Goal: Find specific page/section: Find specific page/section

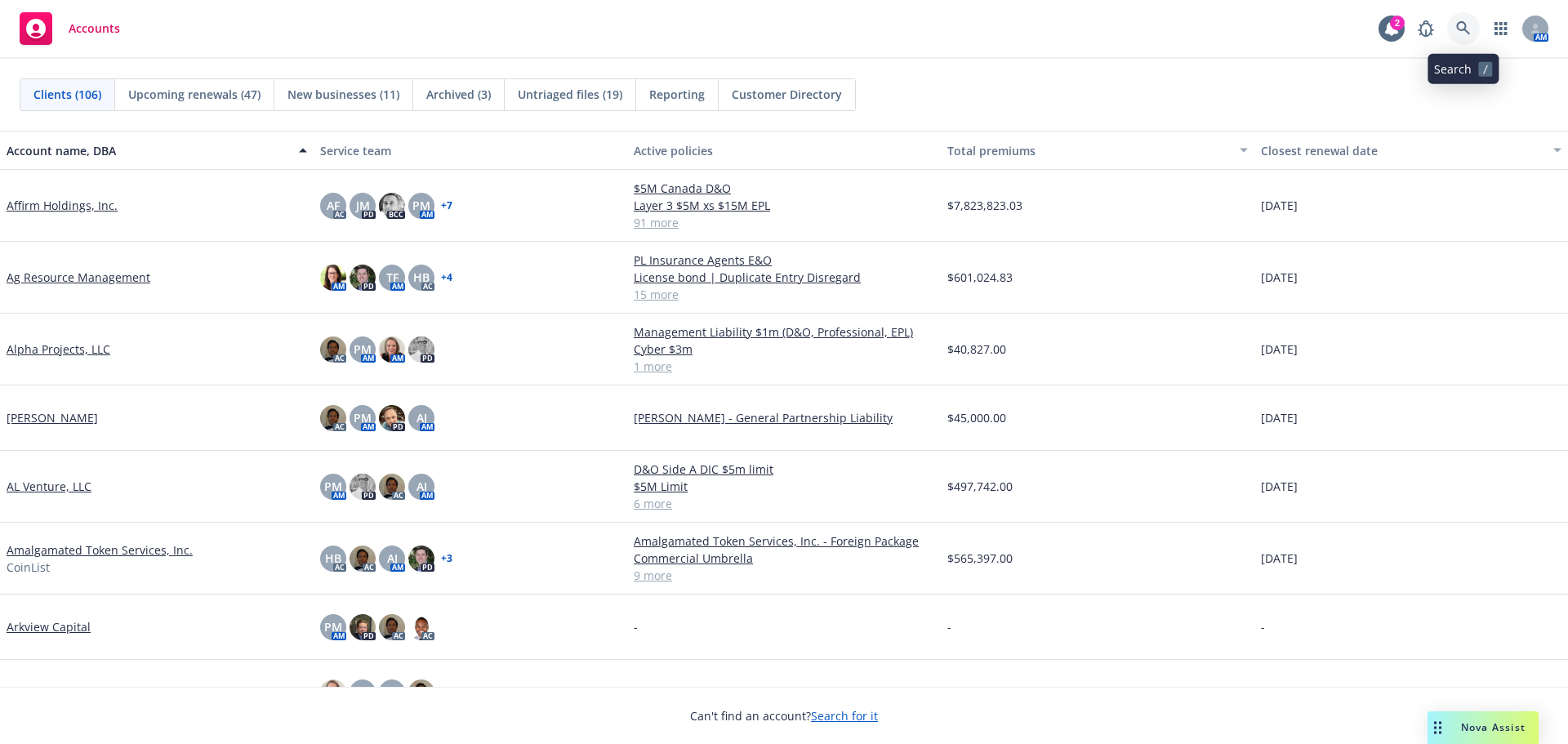
click at [1464, 26] on icon at bounding box center [1463, 29] width 15 height 15
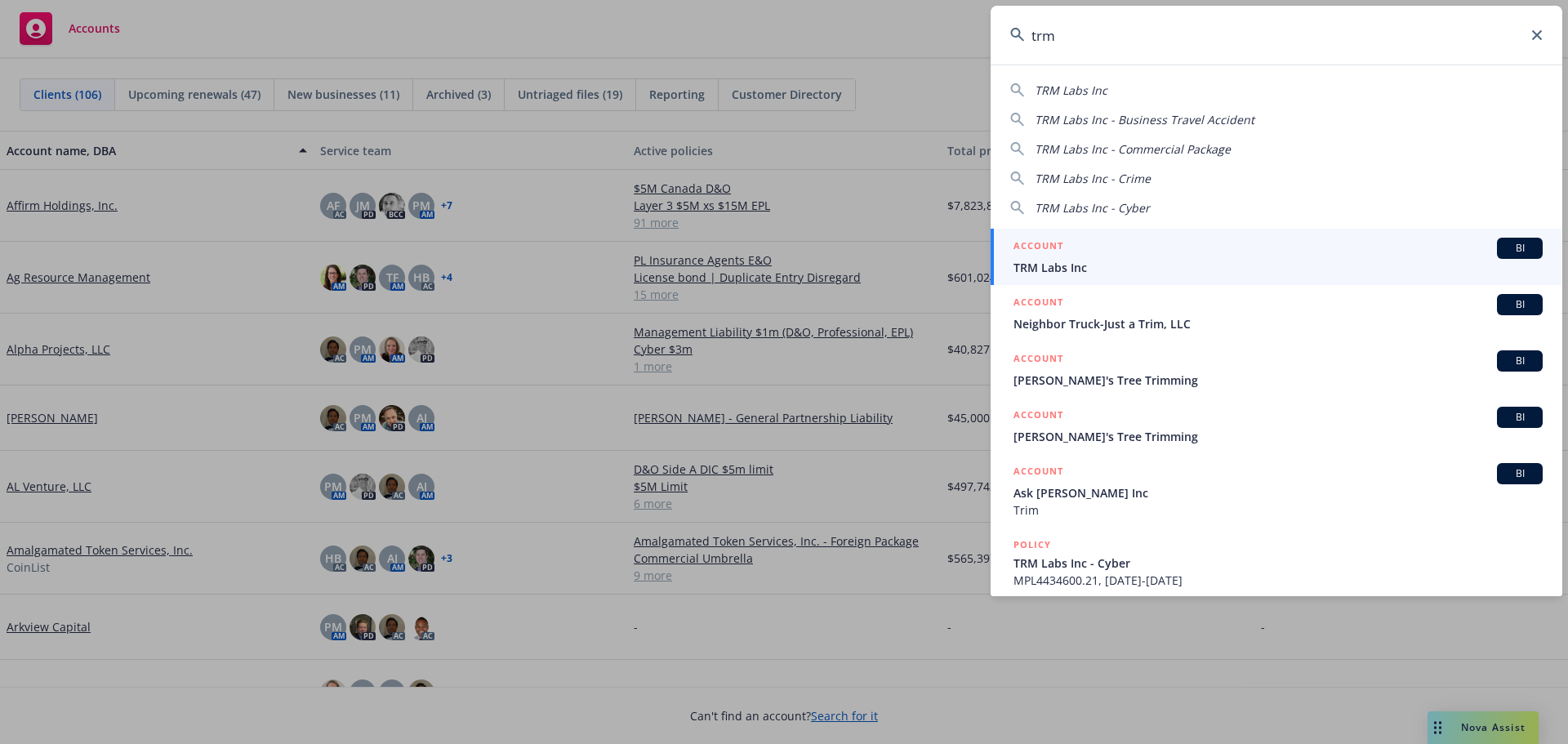
type input "trm"
click at [1064, 257] on div "ACCOUNT BI" at bounding box center [1278, 247] width 530 height 21
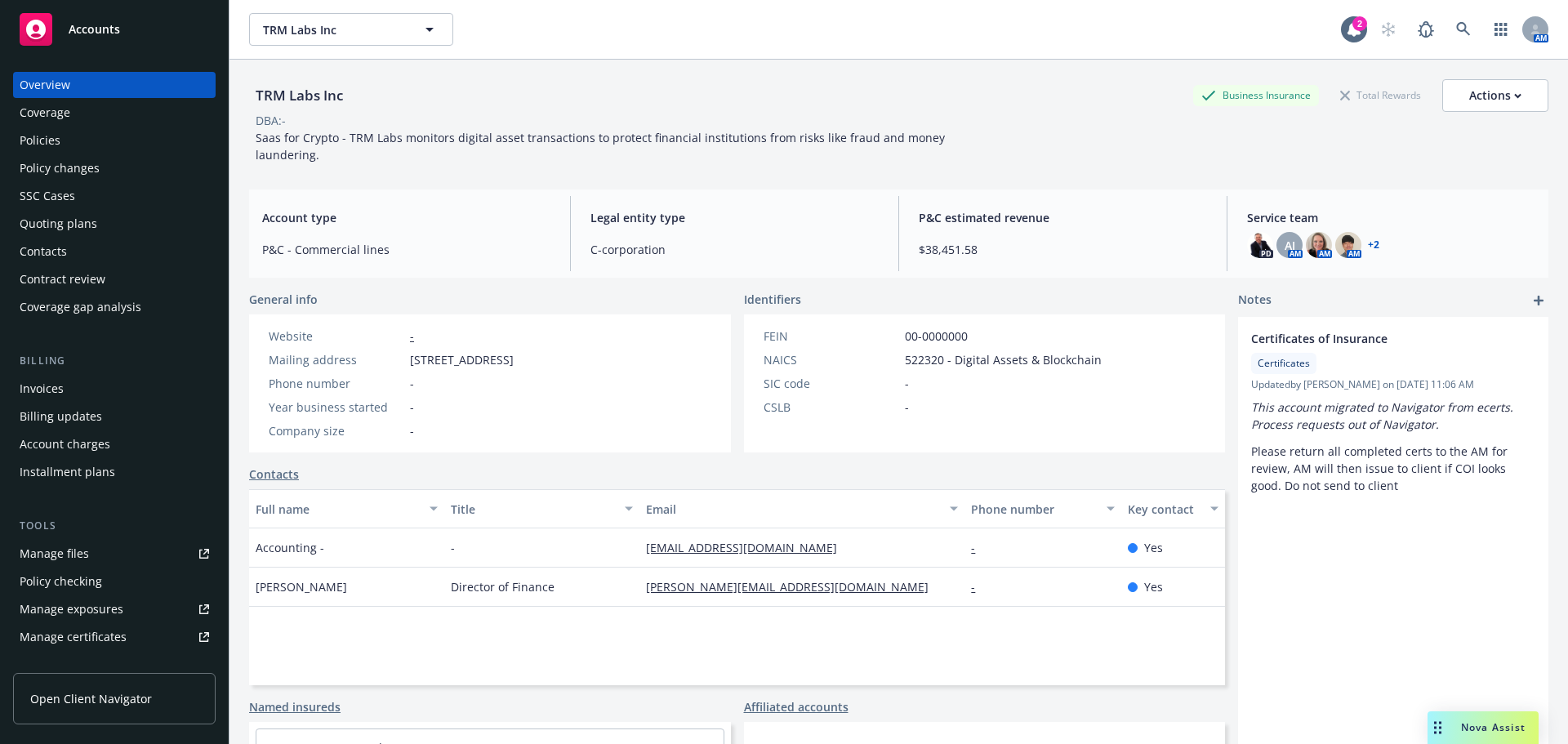
click at [49, 137] on div "Policies" at bounding box center [40, 140] width 41 height 26
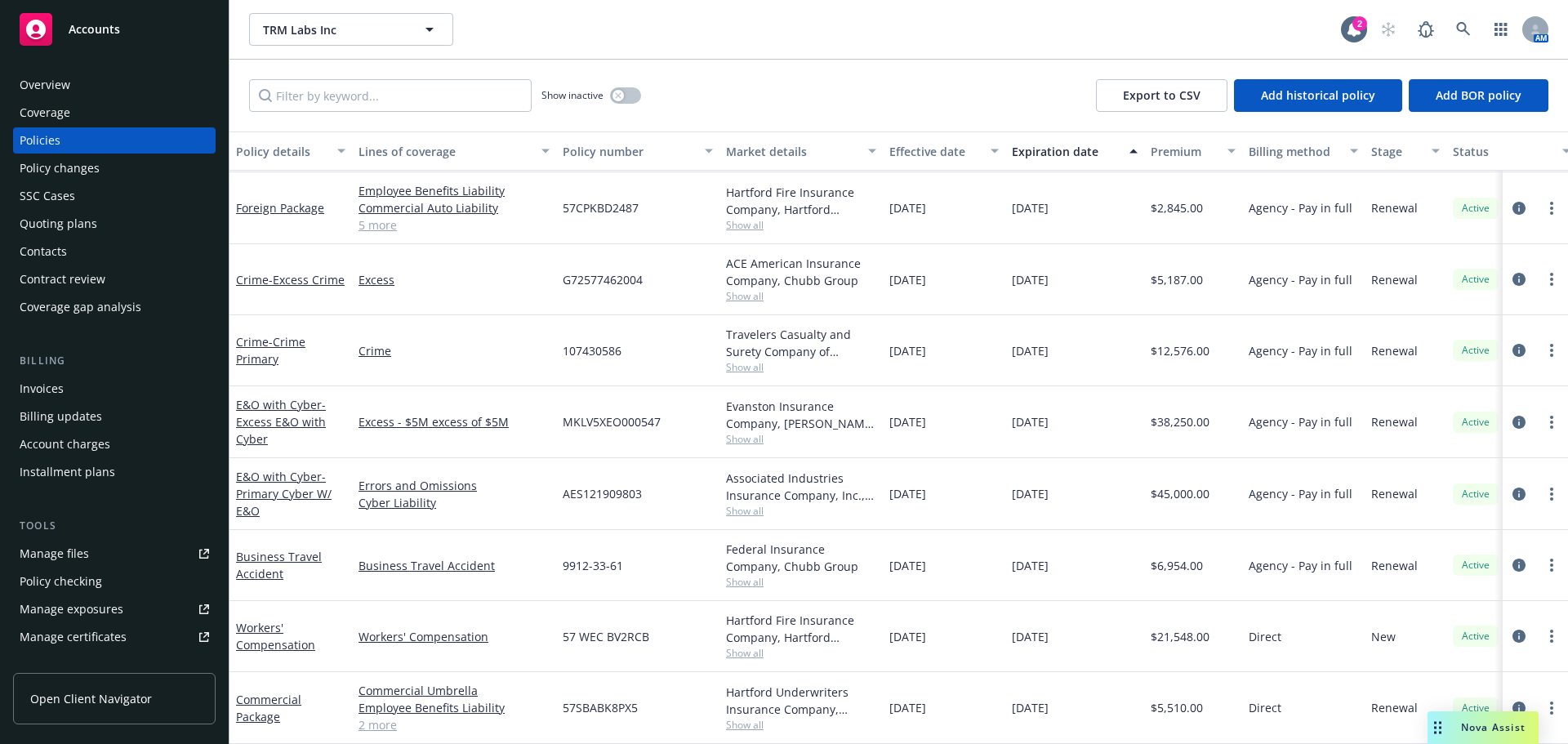
scroll to position [278, 0]
